Goal: Manage account settings

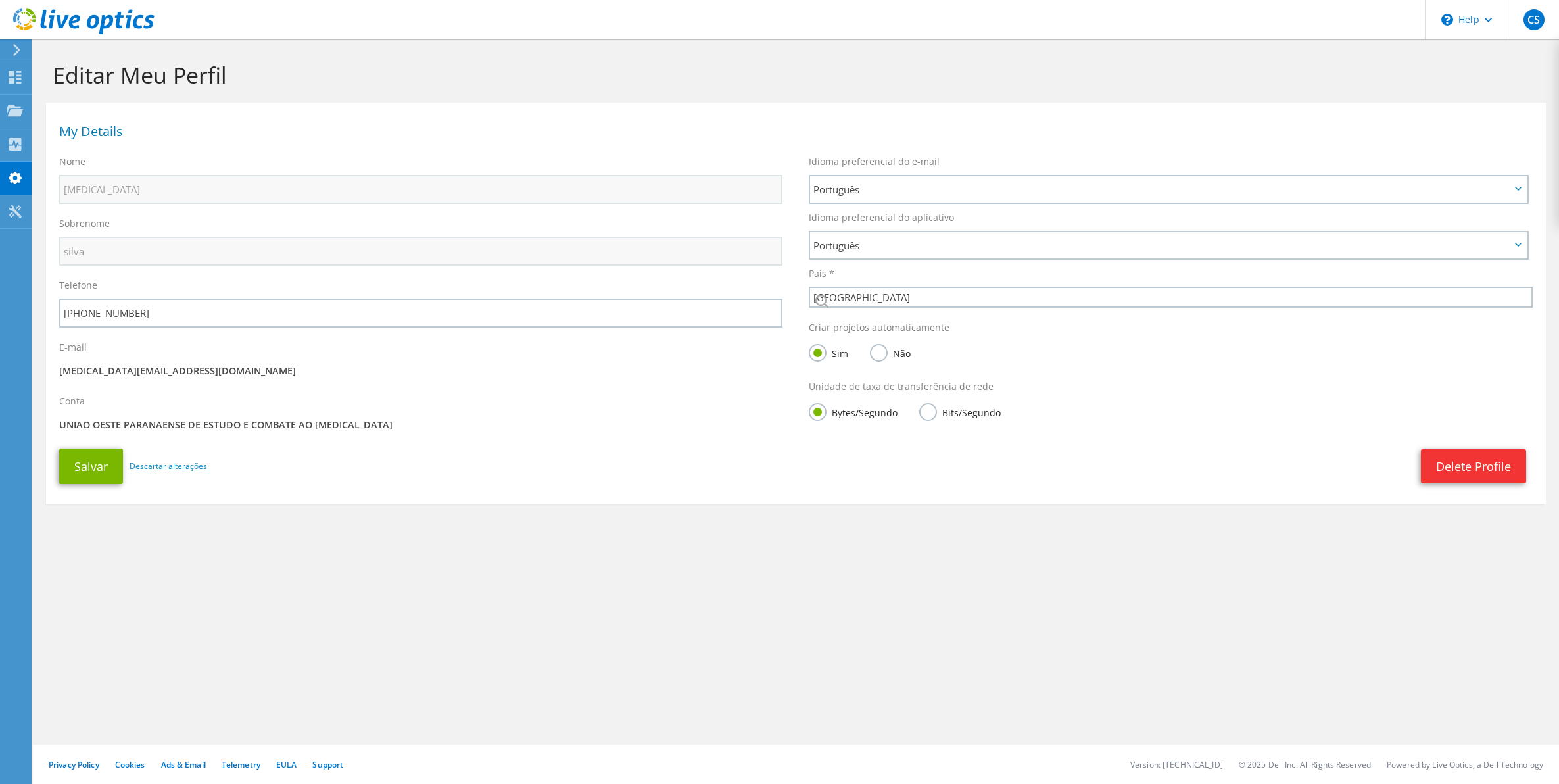
select select "30"
click at [1487, 21] on icon at bounding box center [1489, 20] width 8 height 5
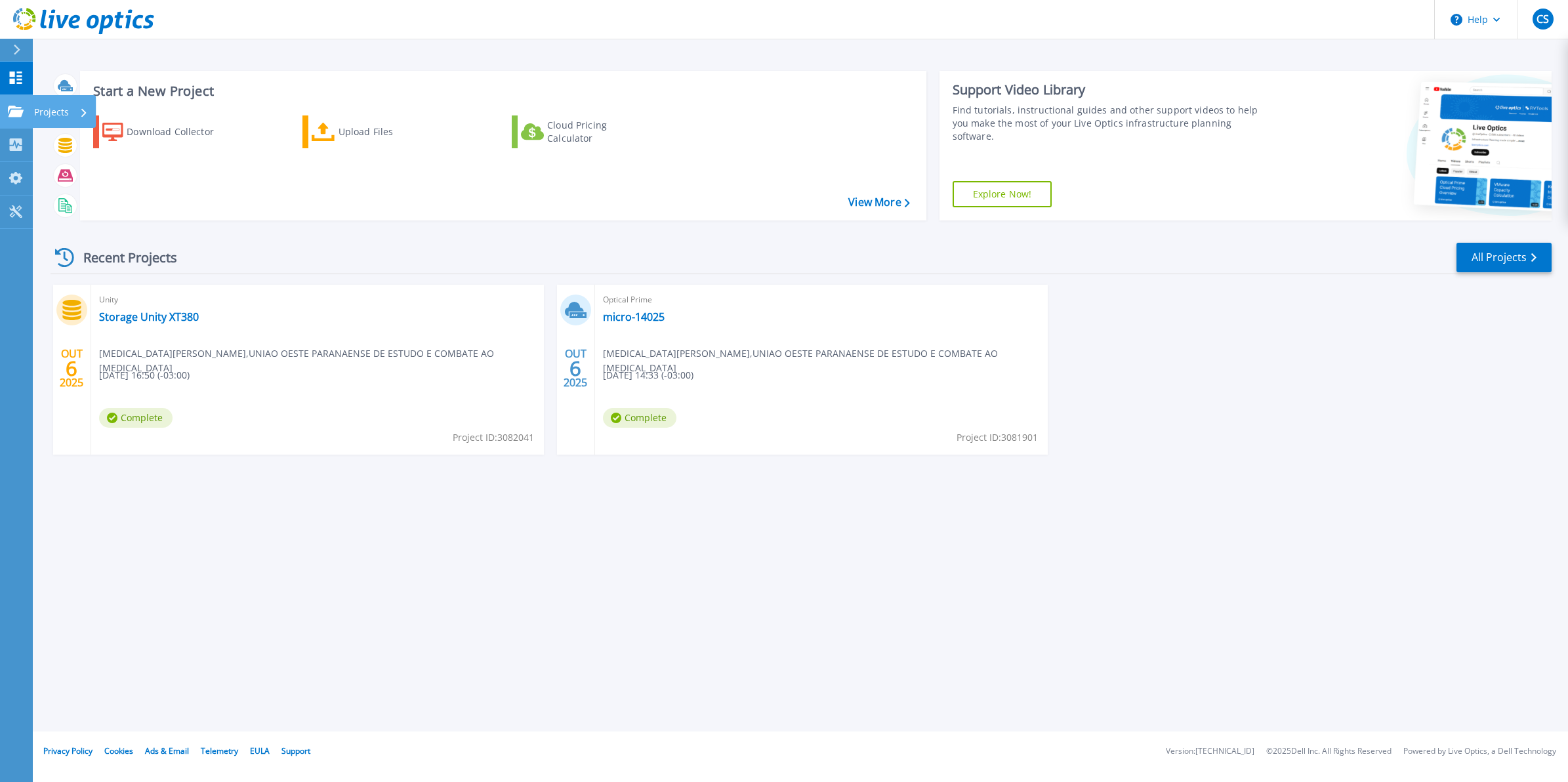
click at [11, 110] on icon at bounding box center [15, 111] width 16 height 11
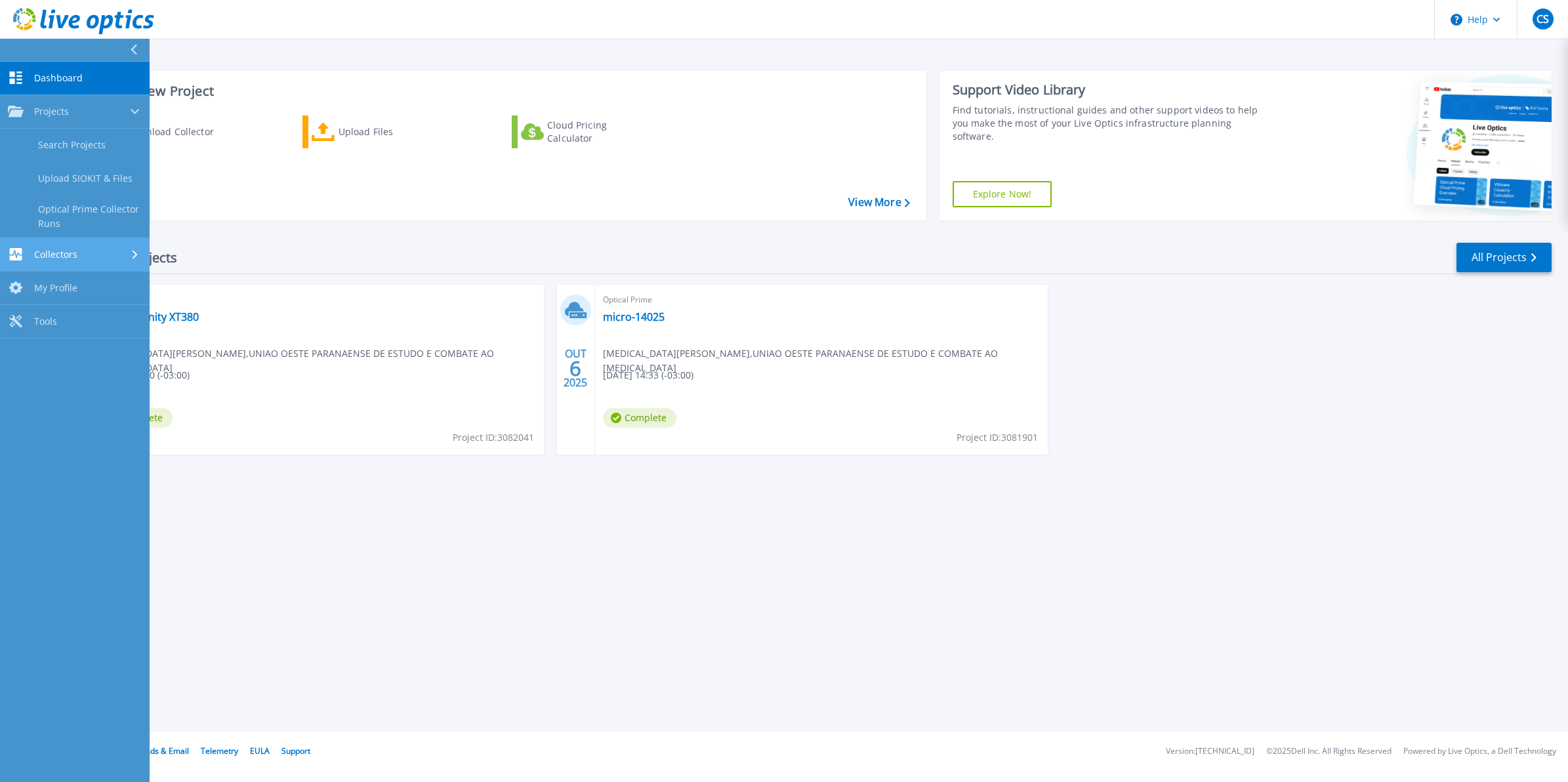
click at [66, 249] on span "Collectors" at bounding box center [55, 255] width 43 height 12
click at [66, 242] on span "My Profile" at bounding box center [55, 246] width 43 height 12
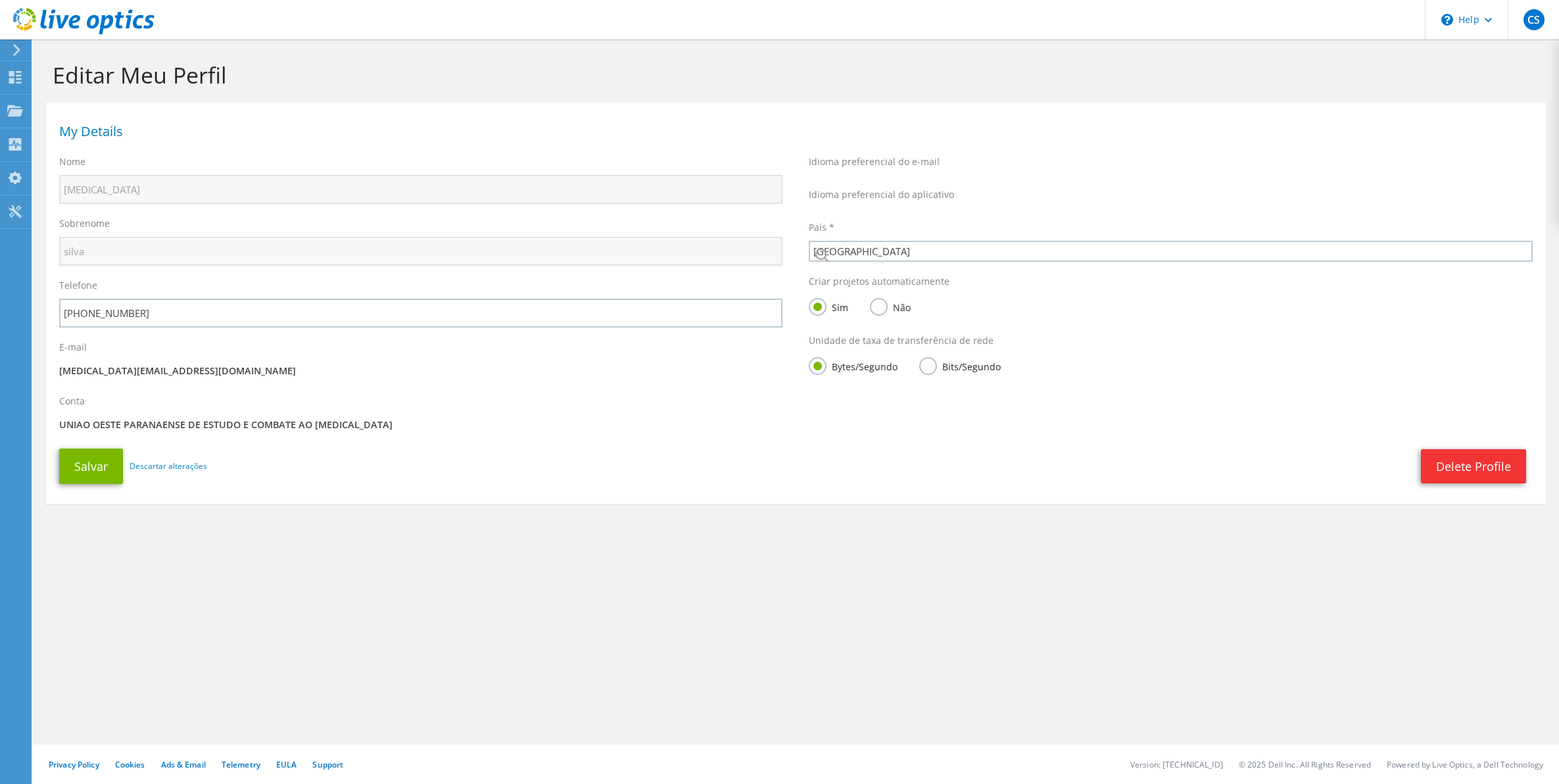
select select "30"
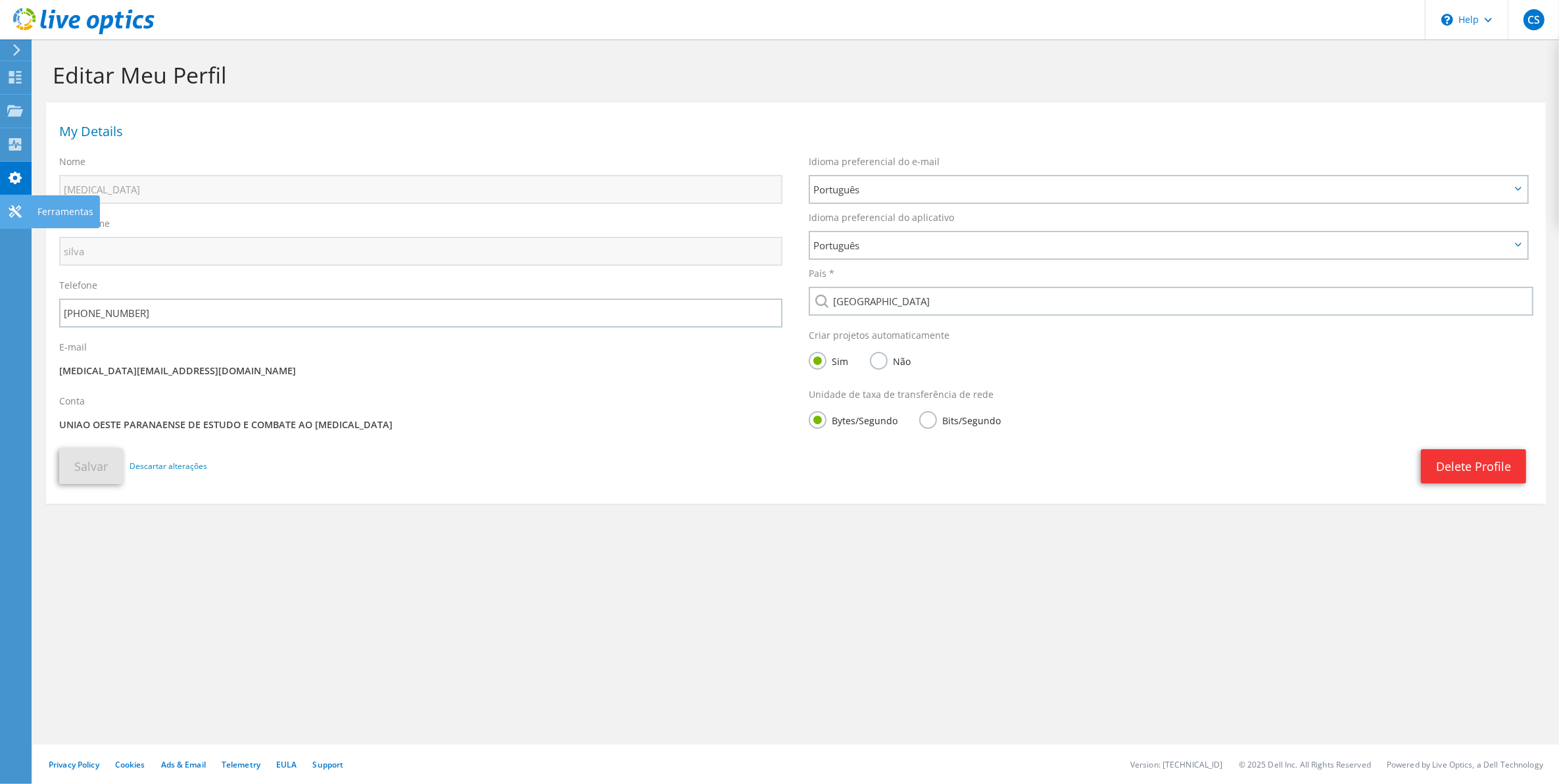
click at [10, 205] on icon at bounding box center [15, 211] width 16 height 12
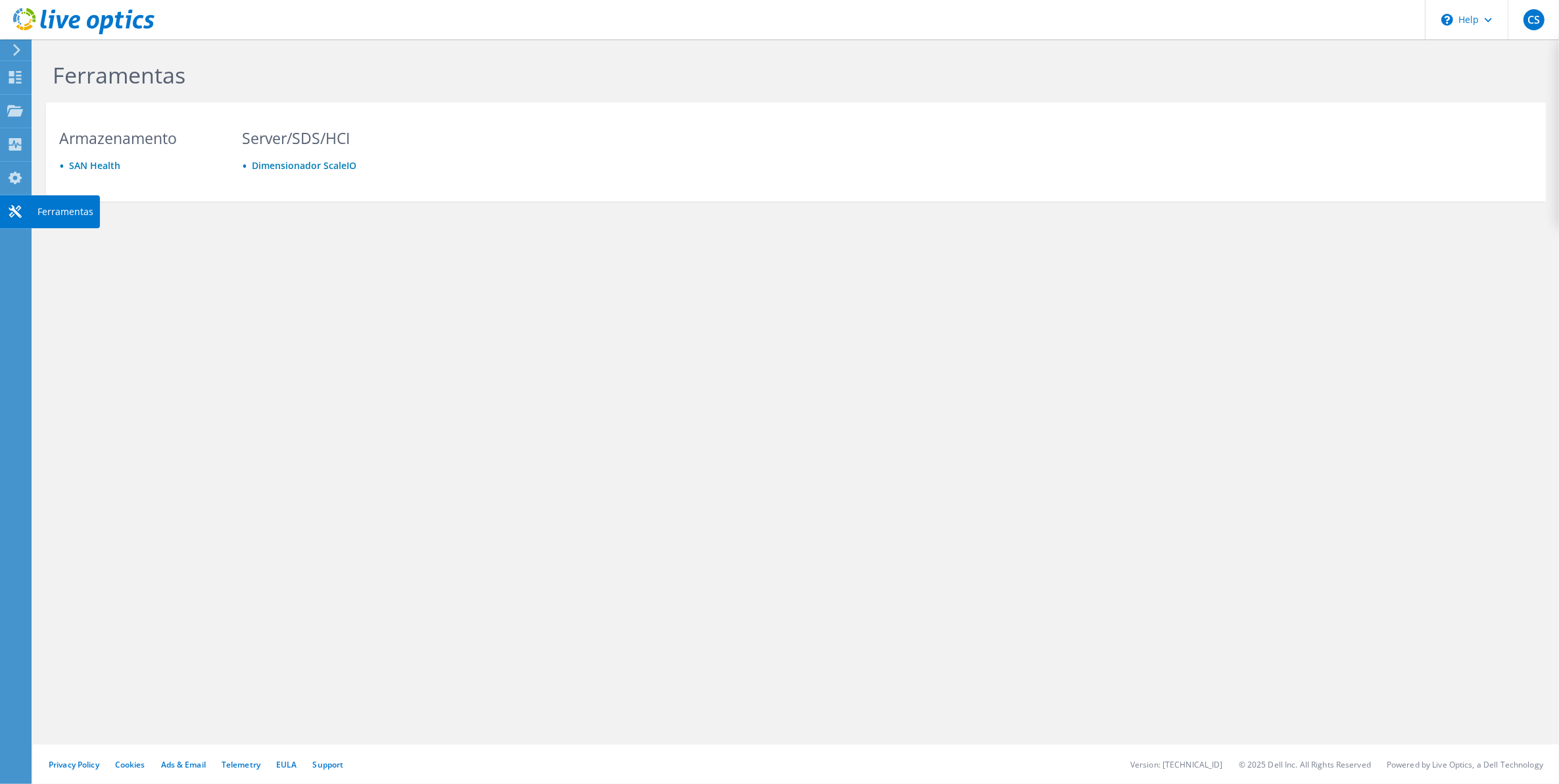
click at [41, 205] on div "Ferramentas" at bounding box center [65, 211] width 69 height 33
